Goal: Information Seeking & Learning: Find specific page/section

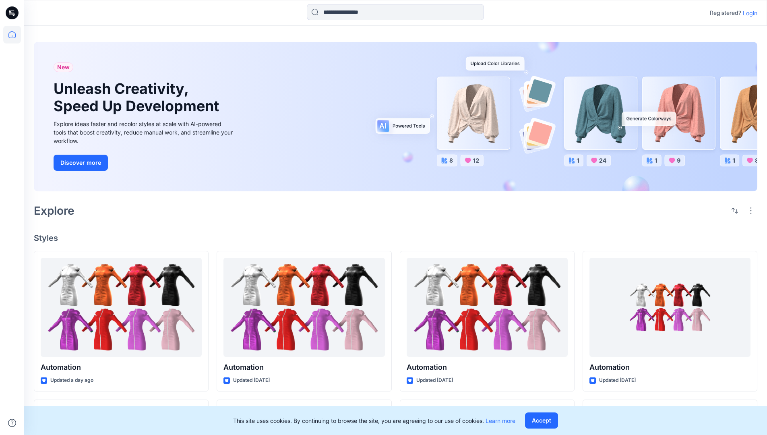
click at [449, 41] on div "New Unleash Creativity, Speed Up Development Explore ideas faster and recolor s…" at bounding box center [395, 117] width 723 height 165
click at [58, 210] on h2 "Explore" at bounding box center [54, 210] width 41 height 13
click at [47, 235] on h4 "Styles" at bounding box center [395, 238] width 723 height 10
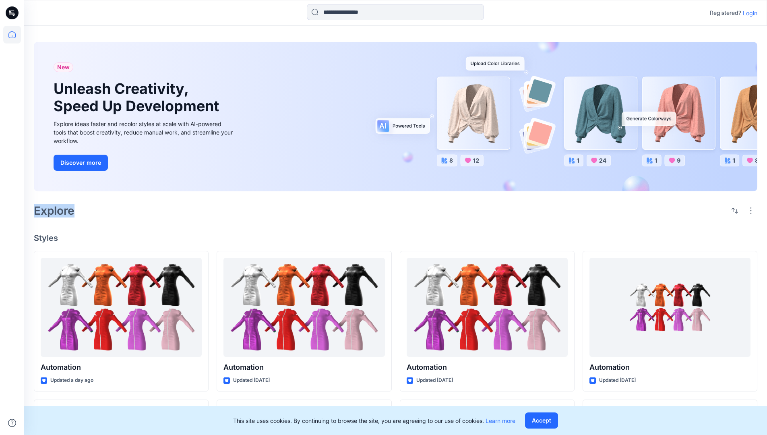
click at [47, 235] on h4 "Styles" at bounding box center [395, 238] width 723 height 10
click at [113, 223] on div "New Unleash Creativity, Speed Up Development Explore ideas faster and recolor s…" at bounding box center [395, 376] width 743 height 701
click at [723, 11] on p "Registered?" at bounding box center [725, 13] width 31 height 10
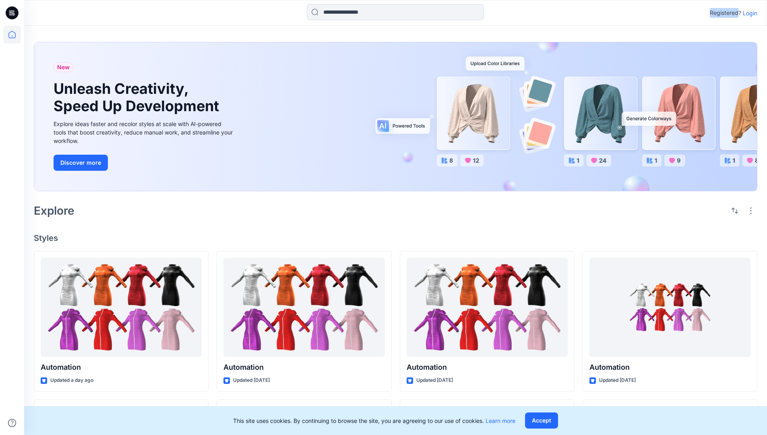
click at [723, 11] on p "Registered?" at bounding box center [725, 13] width 31 height 10
click at [677, 13] on div "Registered? Login" at bounding box center [395, 13] width 742 height 18
click at [761, 13] on div "Registered? Login" at bounding box center [395, 13] width 742 height 18
click at [337, 15] on input at bounding box center [395, 12] width 177 height 16
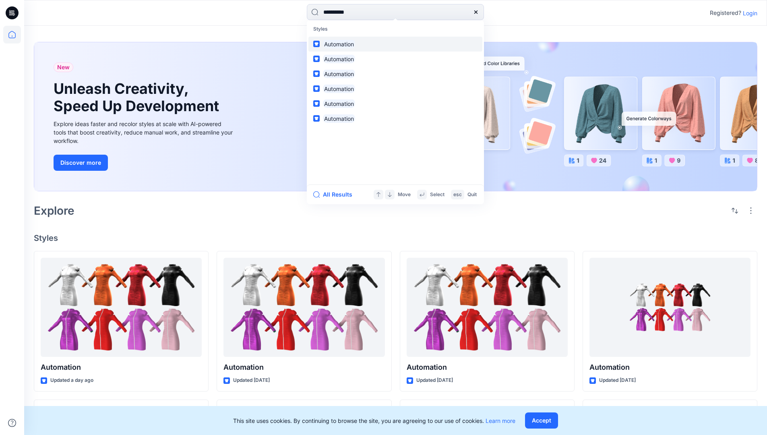
type input "**********"
click at [343, 43] on mark "Automation" at bounding box center [339, 43] width 32 height 9
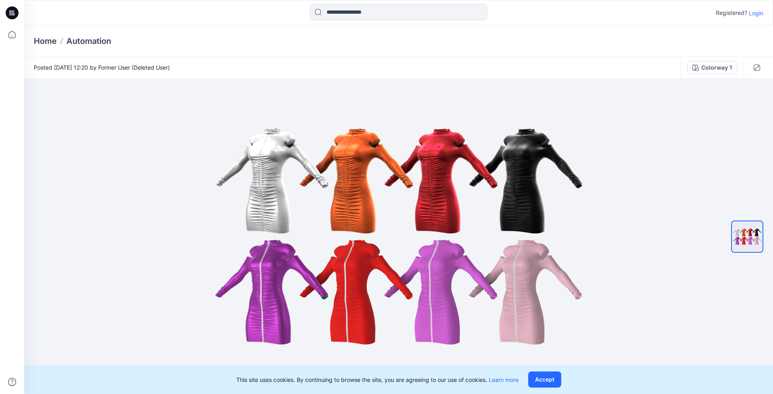
click at [95, 41] on p "Automation" at bounding box center [88, 40] width 45 height 11
click at [12, 13] on icon at bounding box center [13, 13] width 3 height 0
